Goal: Information Seeking & Learning: Learn about a topic

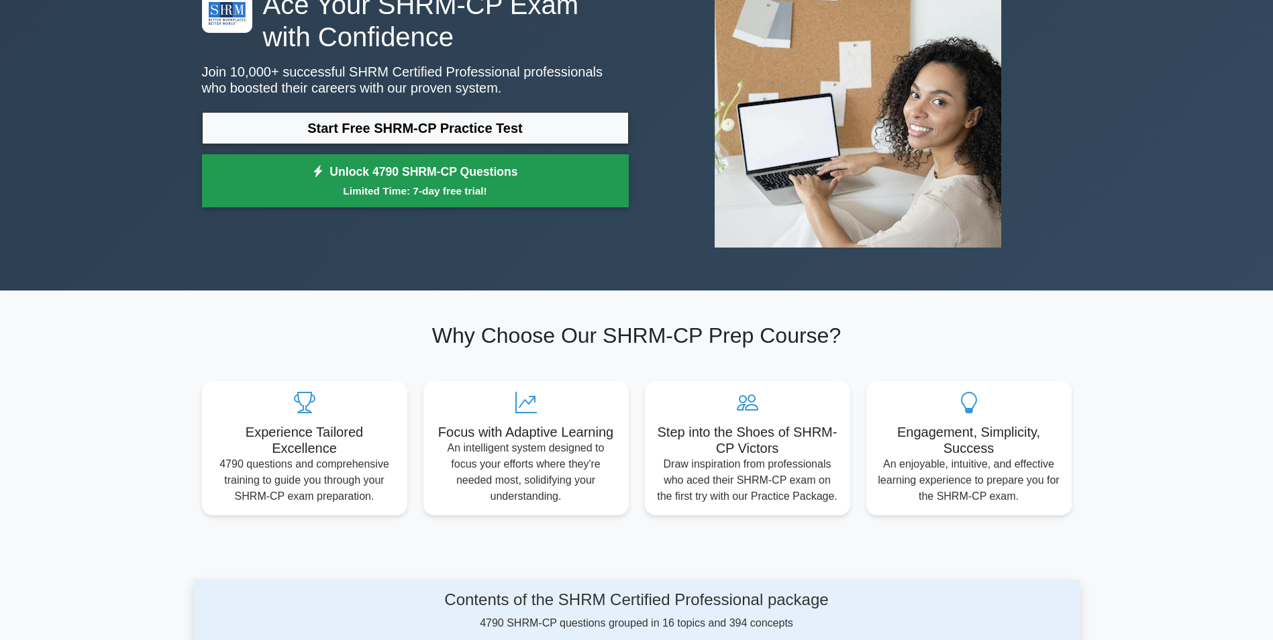
scroll to position [134, 0]
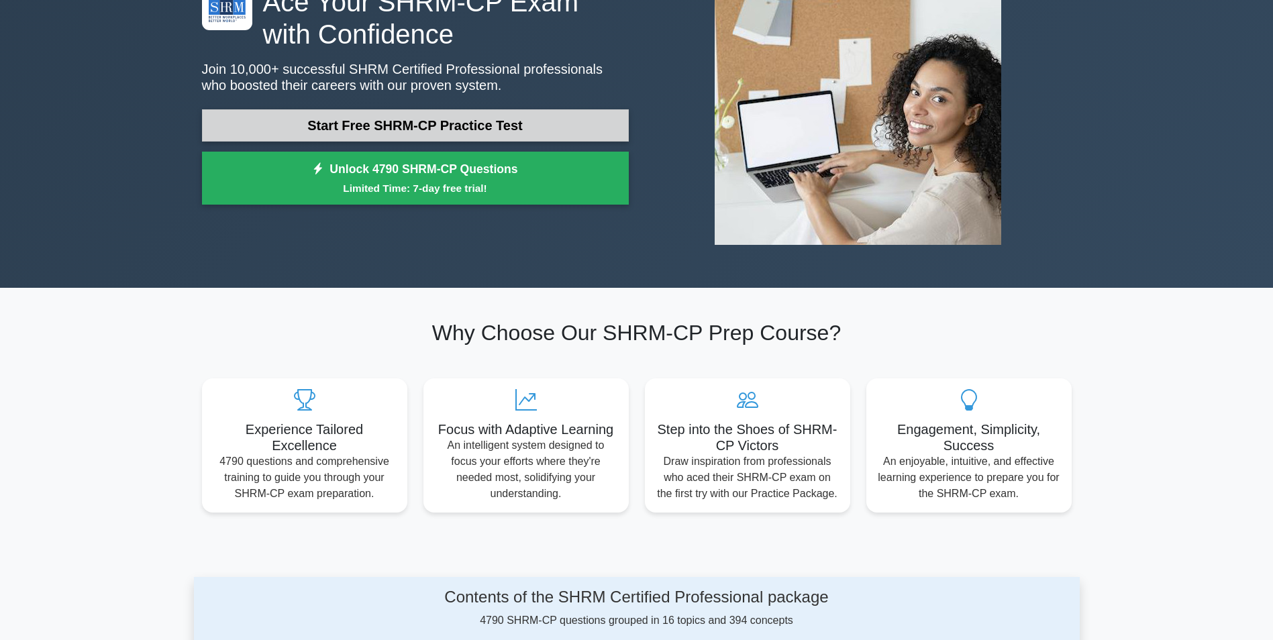
click at [446, 128] on link "Start Free SHRM-CP Practice Test" at bounding box center [415, 125] width 427 height 32
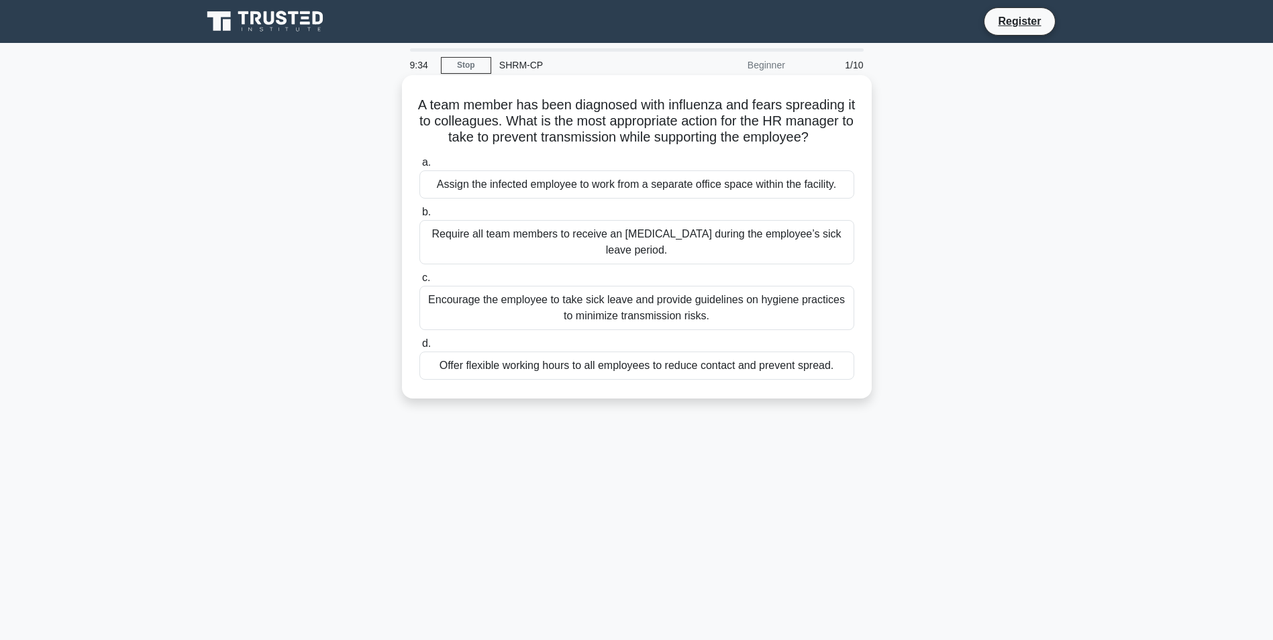
click at [536, 380] on div "Offer flexible working hours to all employees to reduce contact and prevent spr…" at bounding box center [636, 366] width 435 height 28
click at [419, 348] on input "d. Offer flexible working hours to all employees to reduce contact and prevent …" at bounding box center [419, 344] width 0 height 9
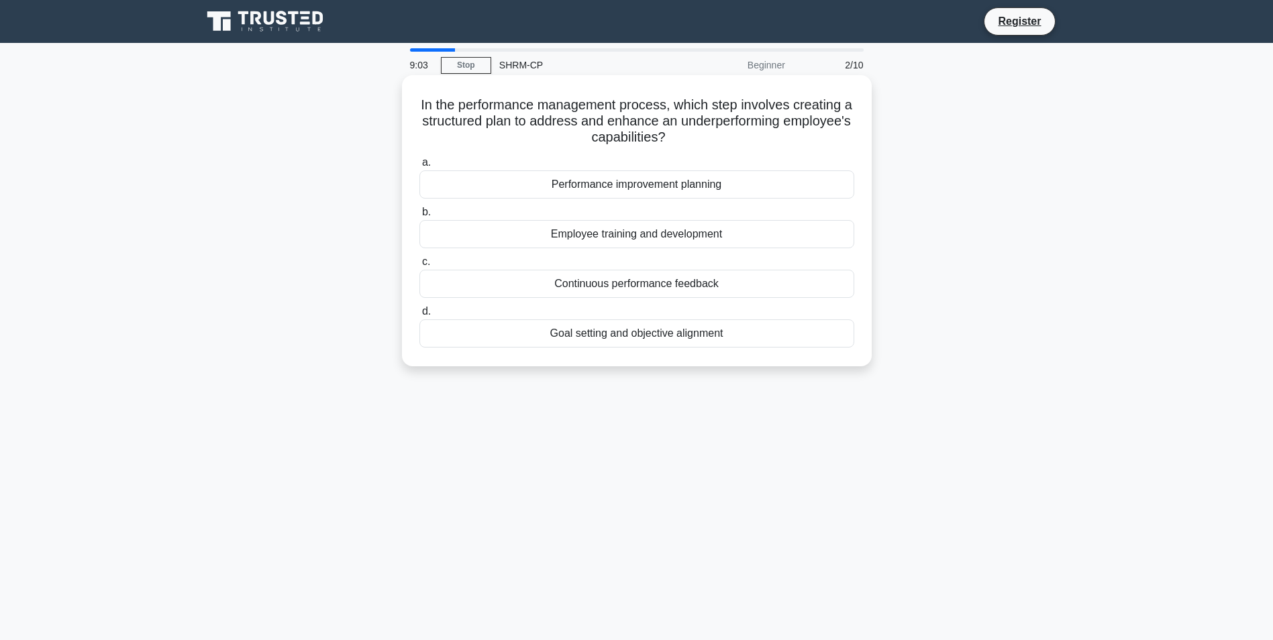
click at [653, 188] on div "Performance improvement planning" at bounding box center [636, 184] width 435 height 28
click at [419, 167] on input "a. Performance improvement planning" at bounding box center [419, 162] width 0 height 9
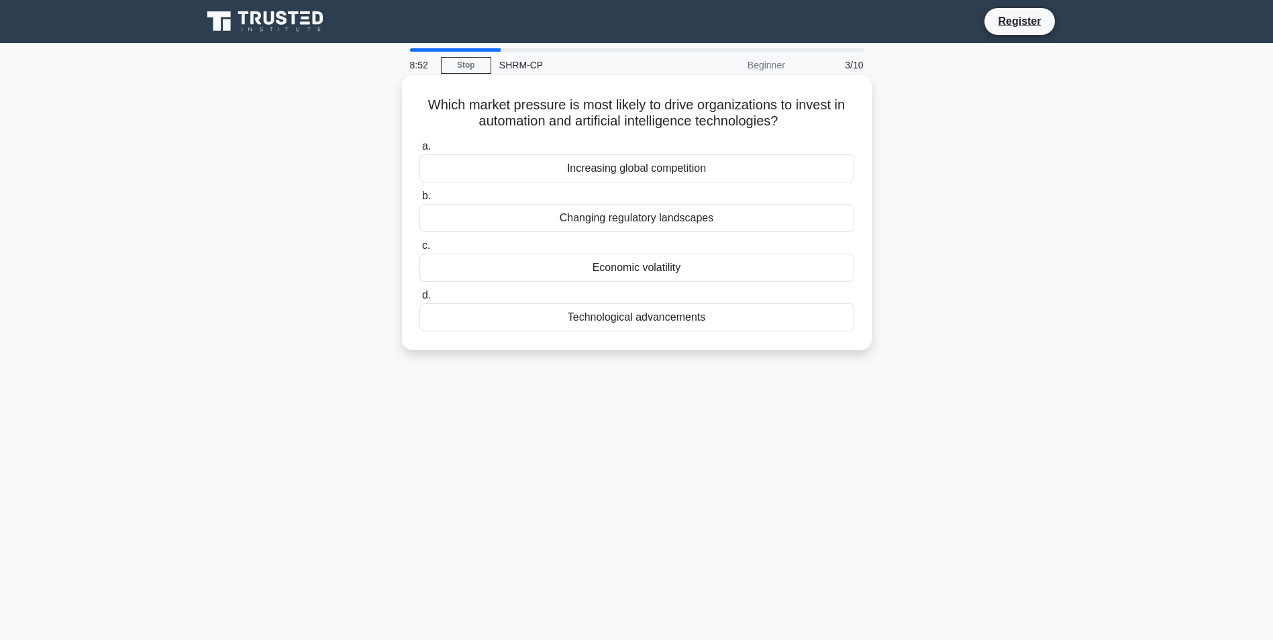
click at [629, 320] on div "Technological advancements" at bounding box center [636, 317] width 435 height 28
click at [419, 300] on input "d. Technological advancements" at bounding box center [419, 295] width 0 height 9
click at [631, 320] on div "Implementing hierarchical decision-making" at bounding box center [636, 317] width 435 height 28
click at [419, 300] on input "d. Implementing hierarchical decision-making" at bounding box center [419, 295] width 0 height 9
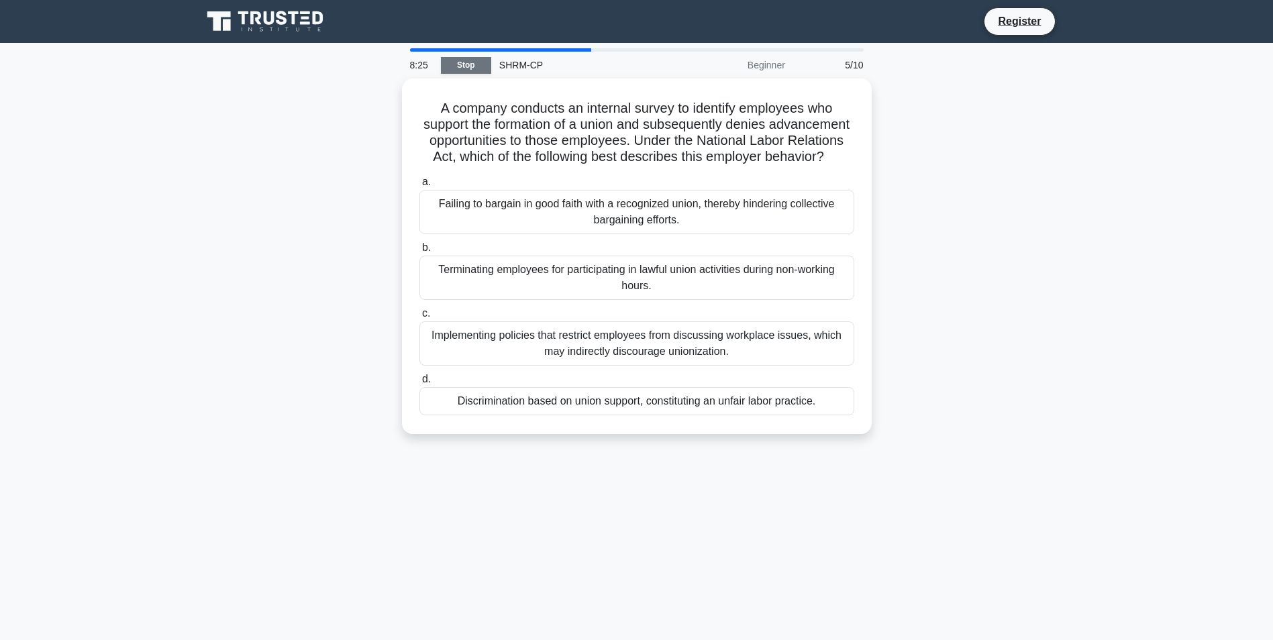
click at [467, 60] on link "Stop" at bounding box center [466, 65] width 50 height 17
